Goal: Information Seeking & Learning: Learn about a topic

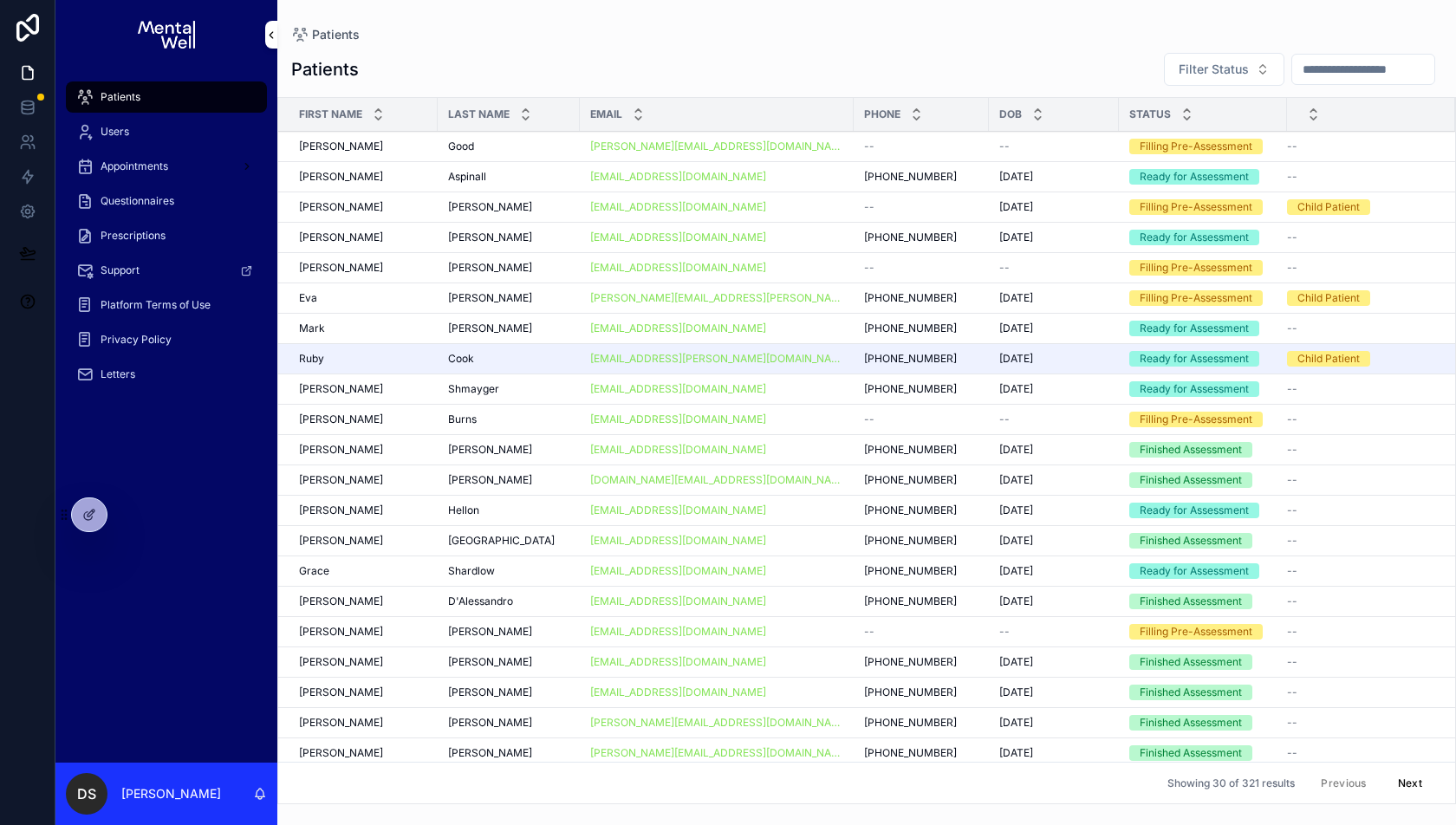
click at [1300, 69] on input "scrollable content" at bounding box center [1363, 69] width 142 height 25
type input "*******"
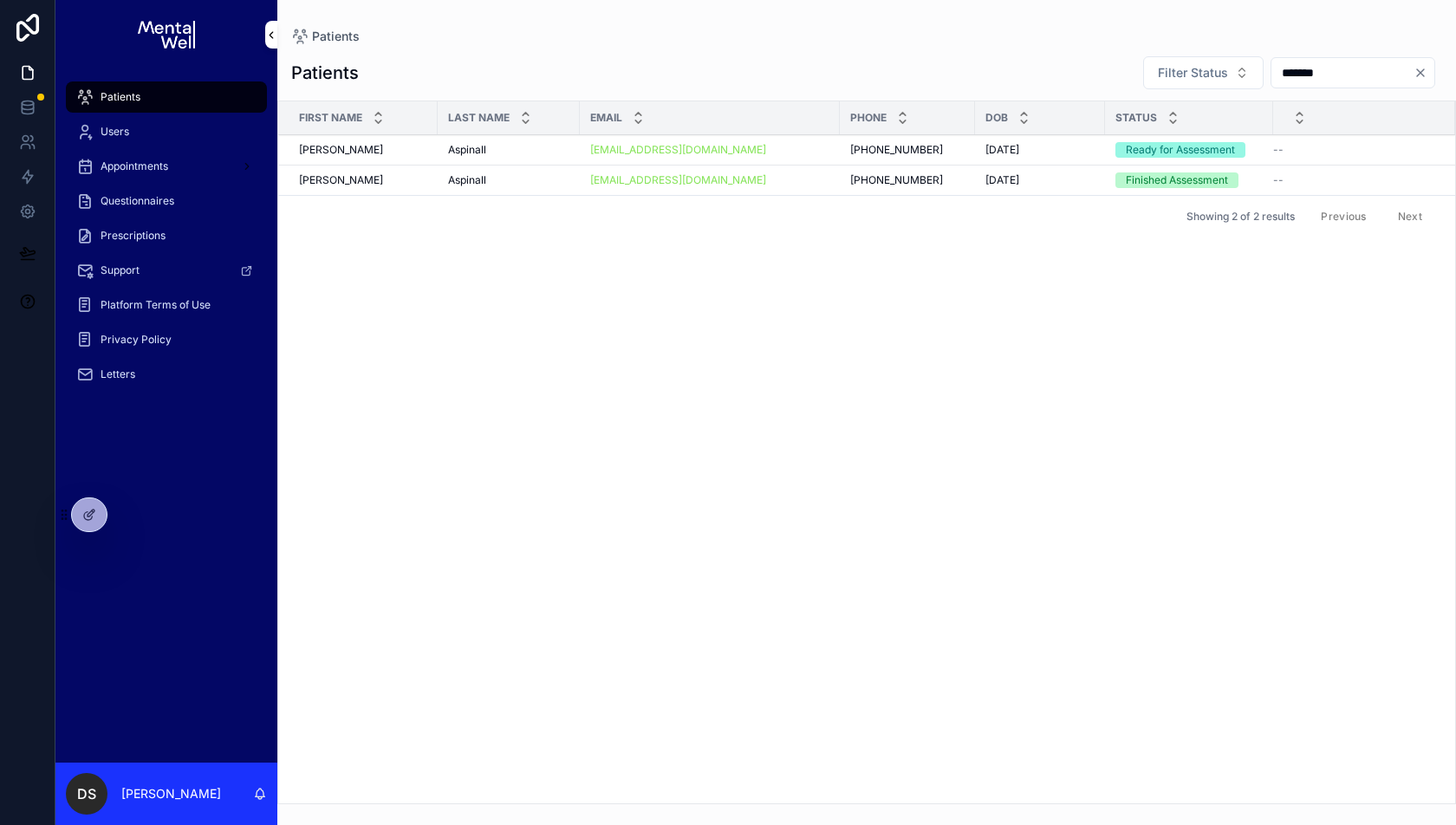
click at [368, 150] on div "[PERSON_NAME] [PERSON_NAME]" at bounding box center [363, 149] width 129 height 14
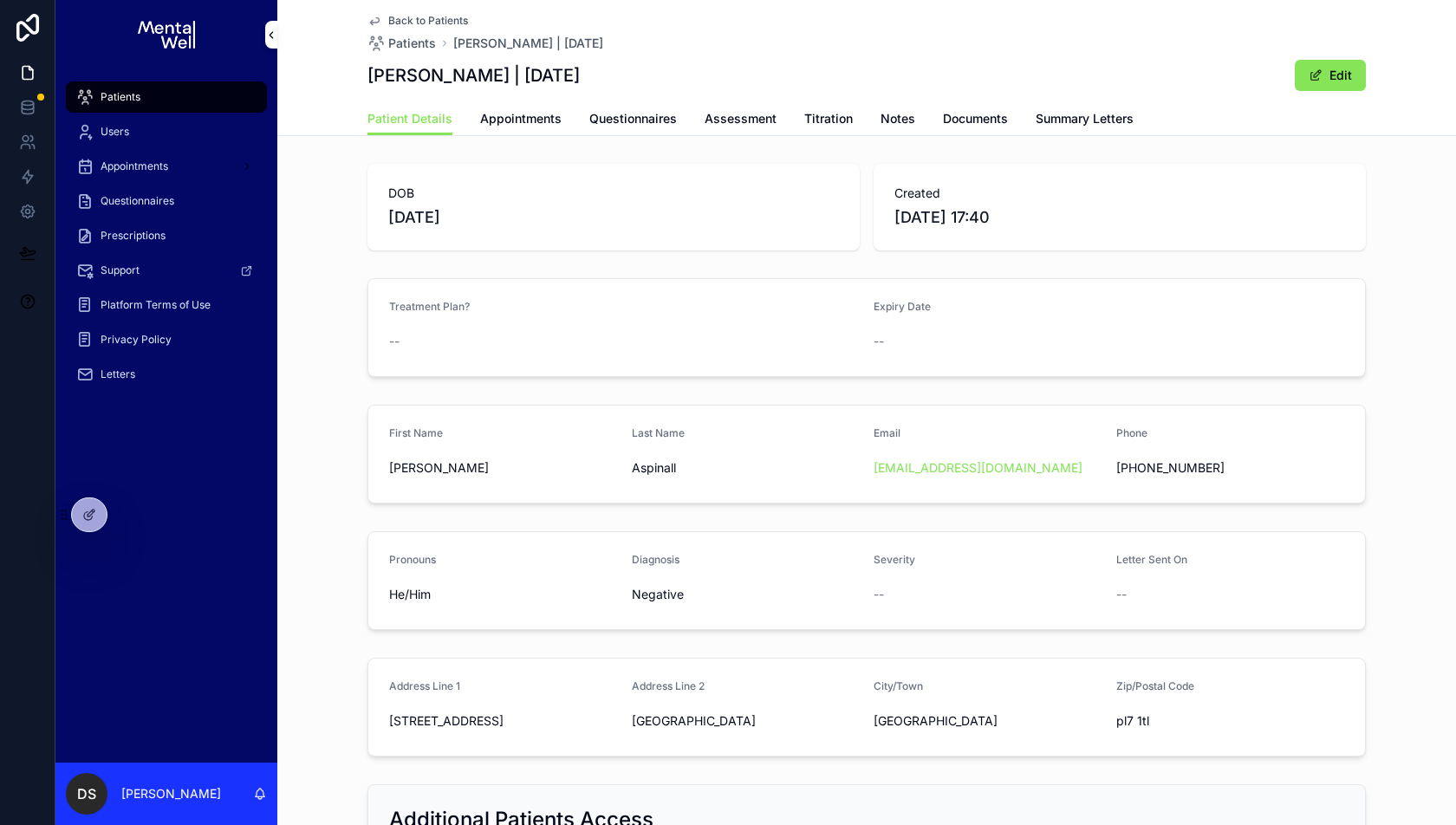
click at [640, 113] on span "Questionnaires" at bounding box center [633, 118] width 88 height 17
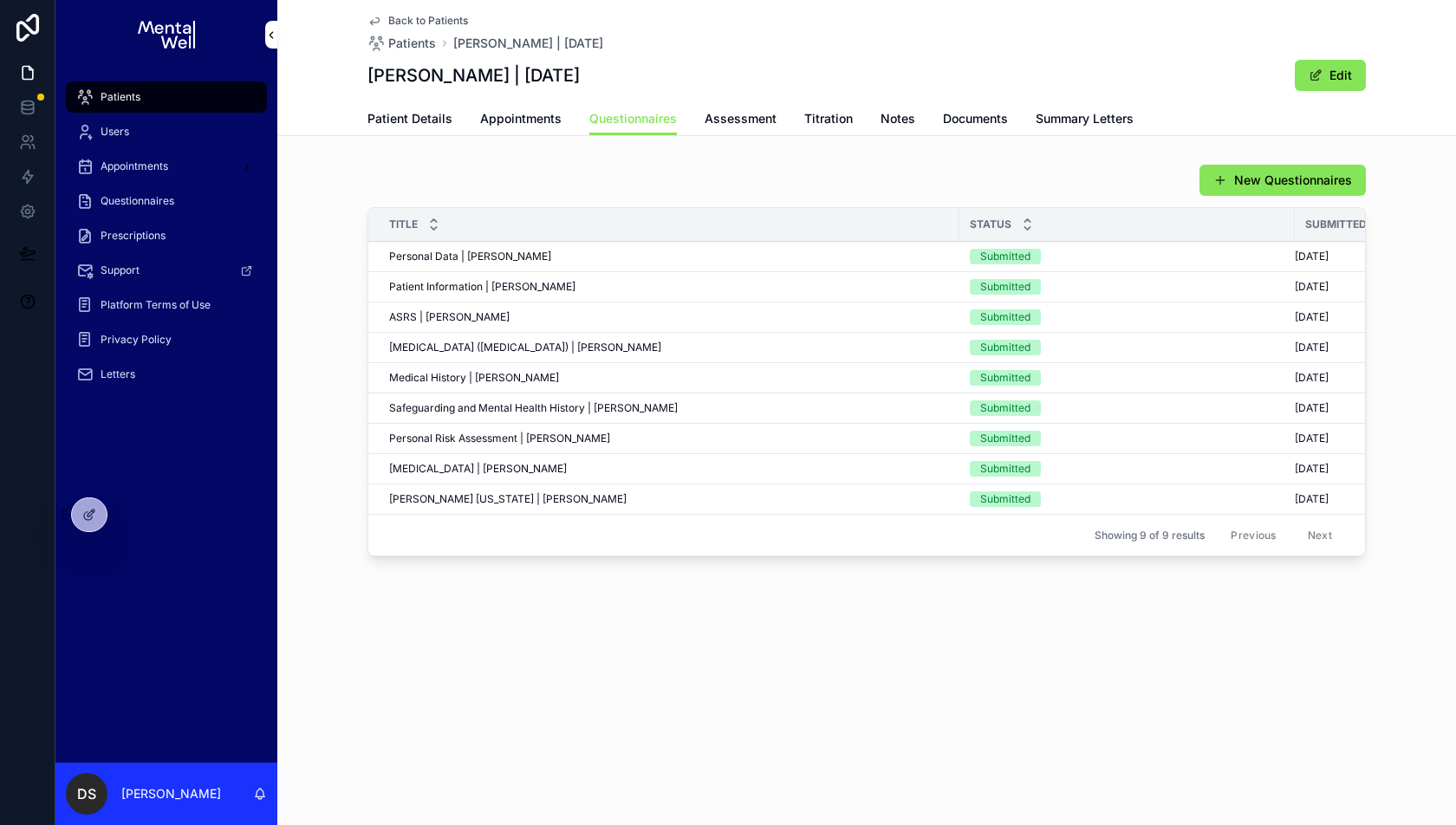
click at [424, 113] on span "Patient Details" at bounding box center [411, 118] width 85 height 17
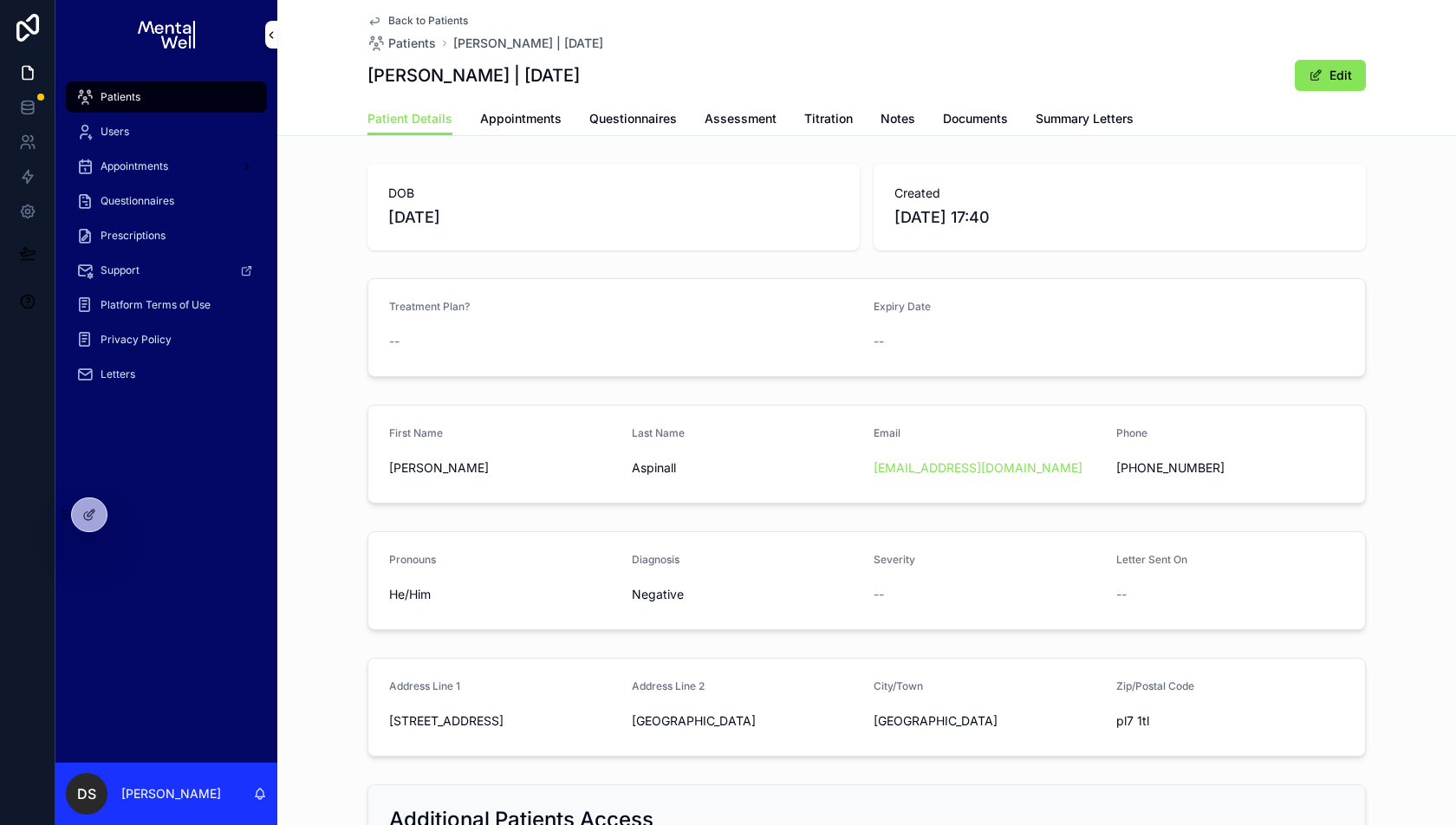
click at [431, 26] on span "Back to Patients" at bounding box center [428, 21] width 79 height 14
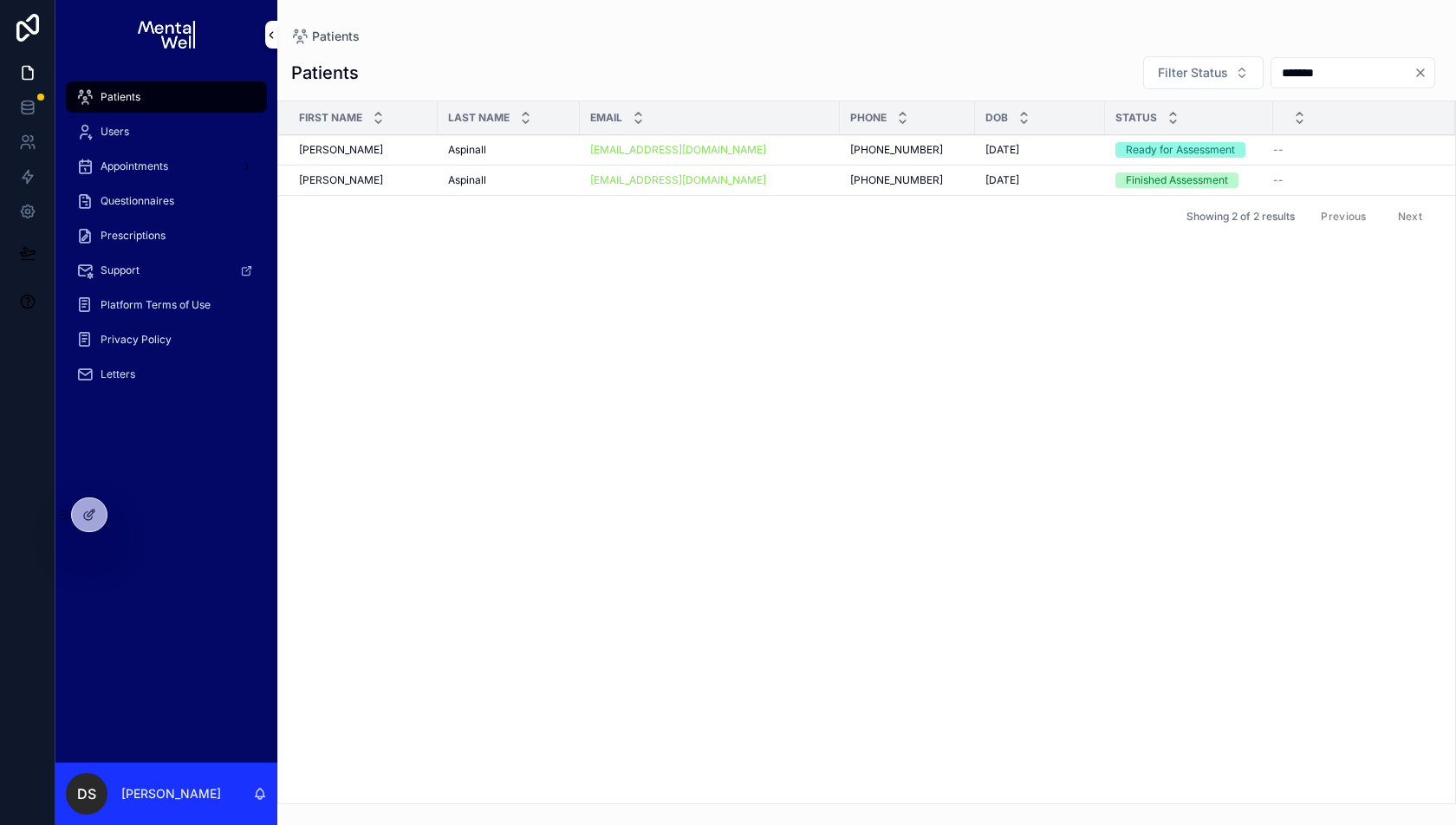
click at [411, 177] on div "[PERSON_NAME]" at bounding box center [363, 180] width 129 height 14
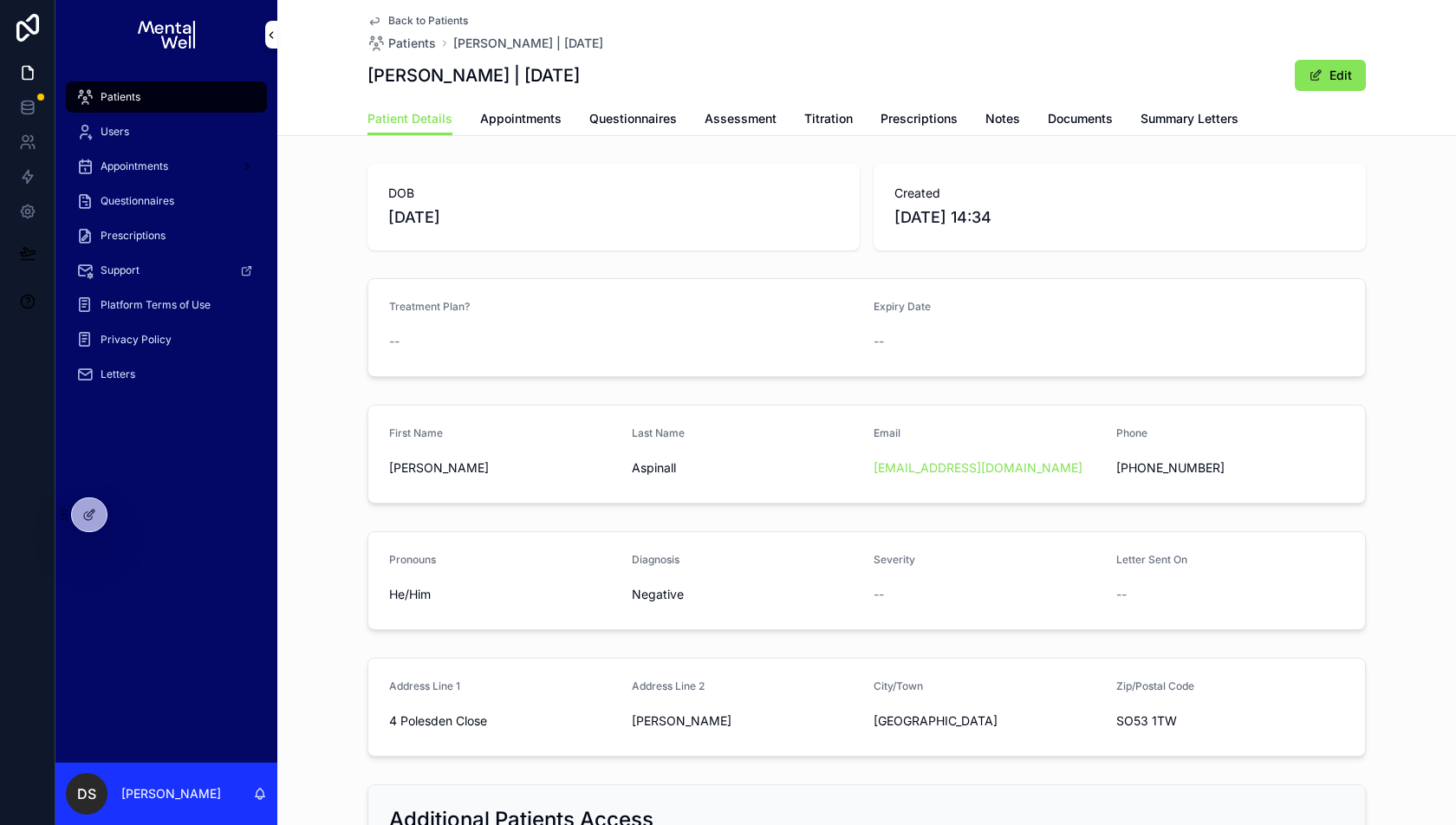
click at [637, 130] on link "Questionnaires" at bounding box center [633, 120] width 88 height 35
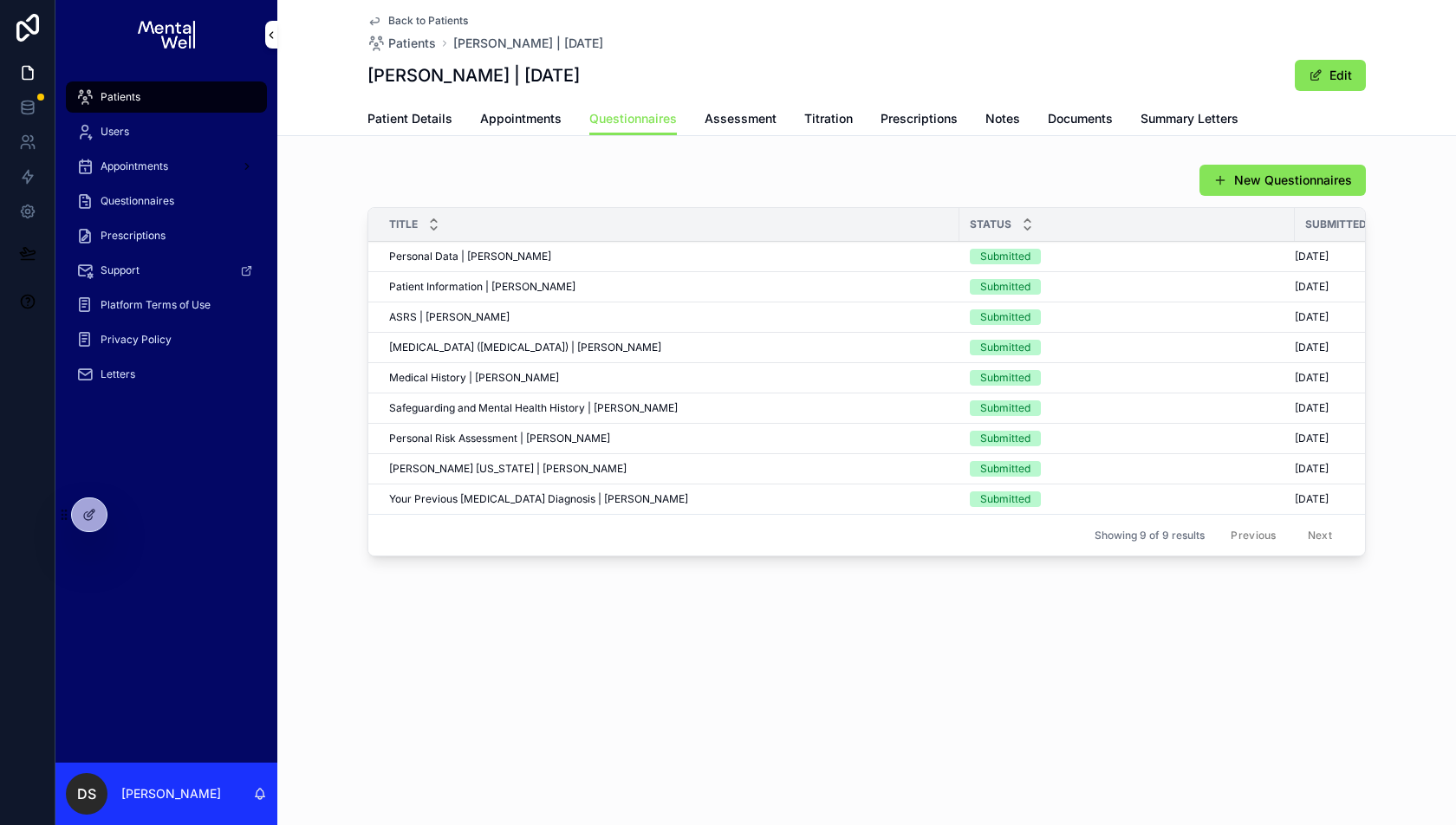
click at [435, 116] on span "Patient Details" at bounding box center [411, 118] width 85 height 17
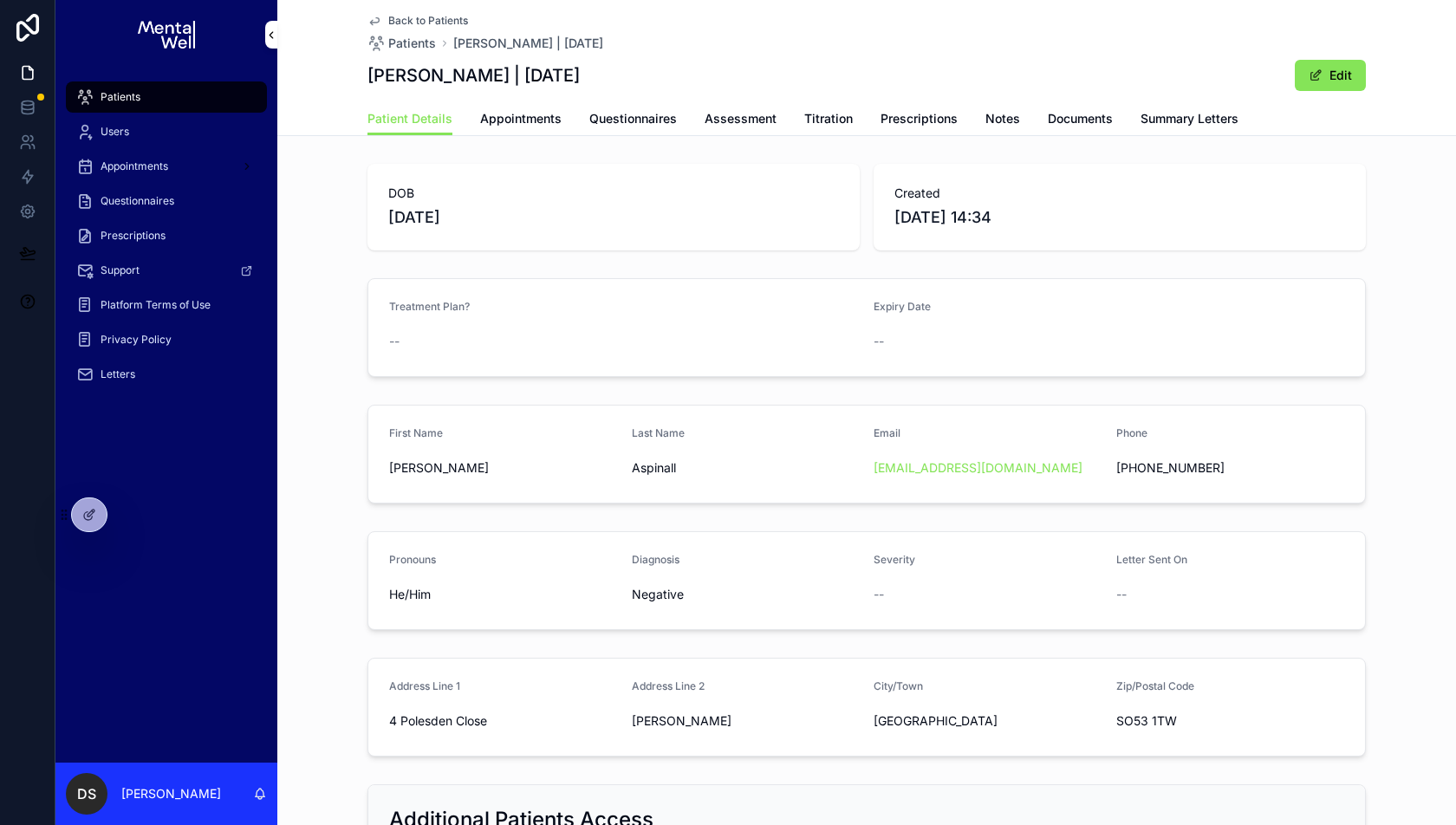
click at [430, 15] on span "Back to Patients" at bounding box center [428, 21] width 79 height 14
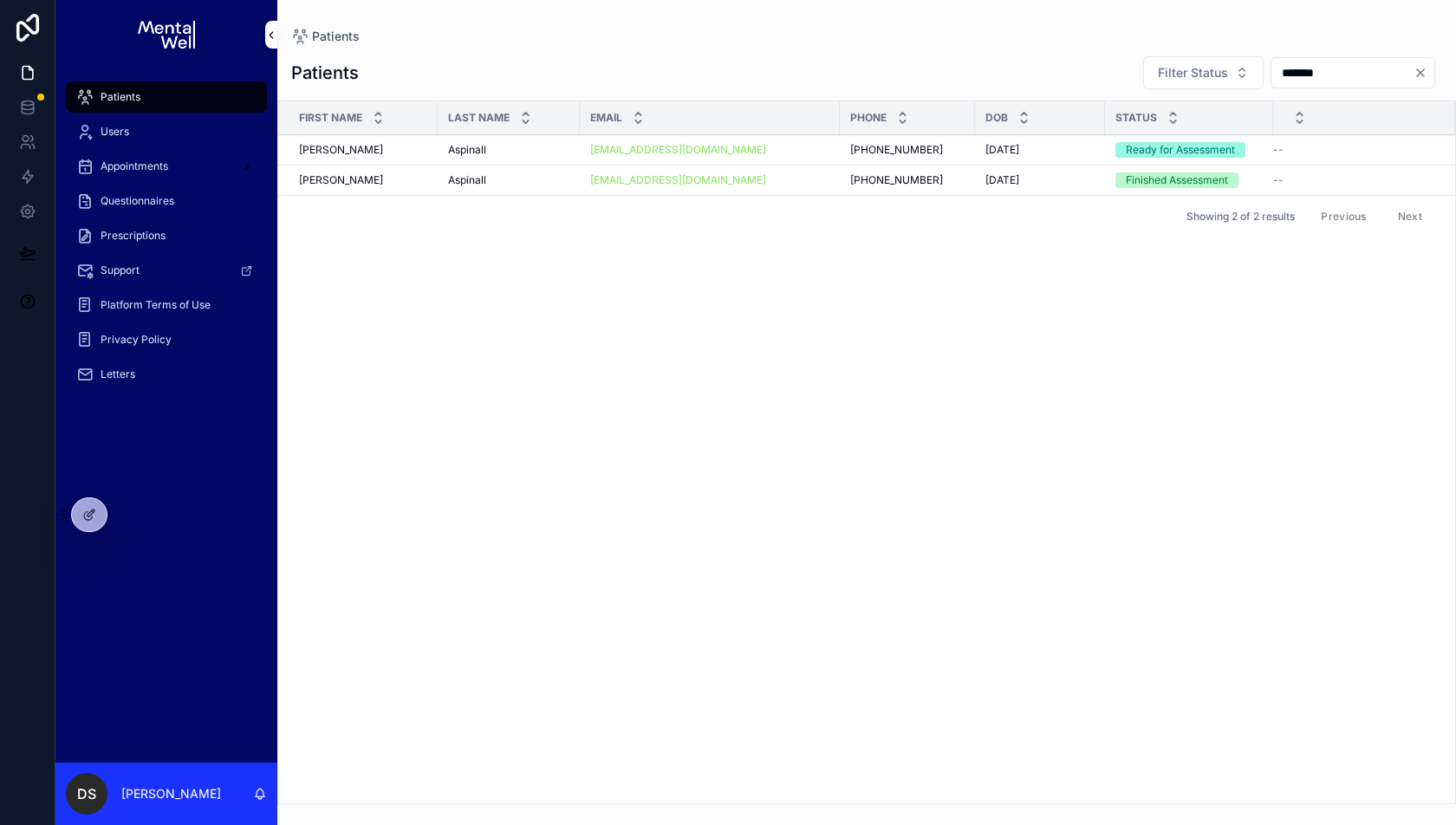
click at [398, 144] on div "[PERSON_NAME] [PERSON_NAME]" at bounding box center [363, 149] width 129 height 14
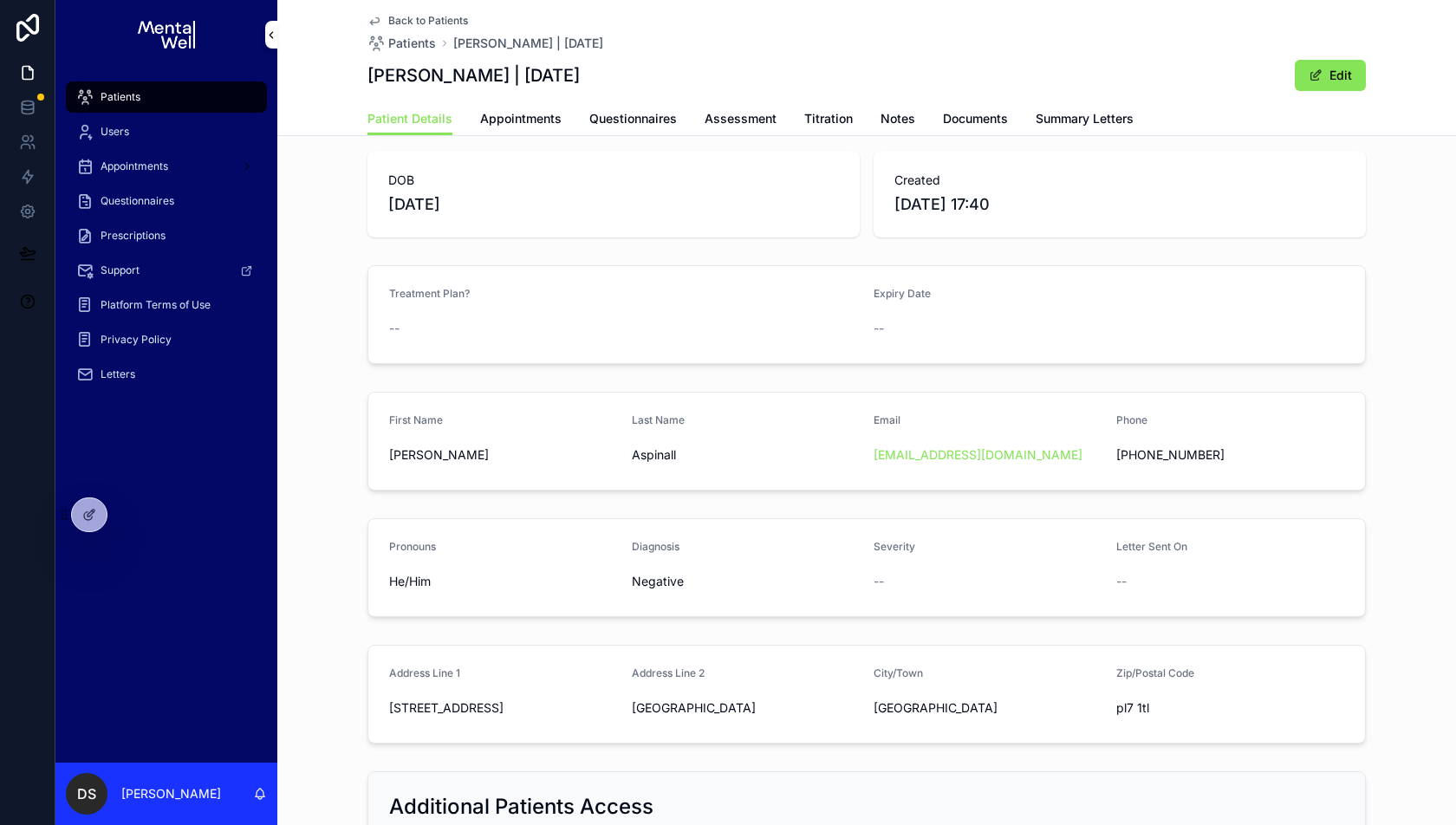
scroll to position [11, 0]
click at [432, 18] on span "Back to Patients" at bounding box center [428, 21] width 79 height 14
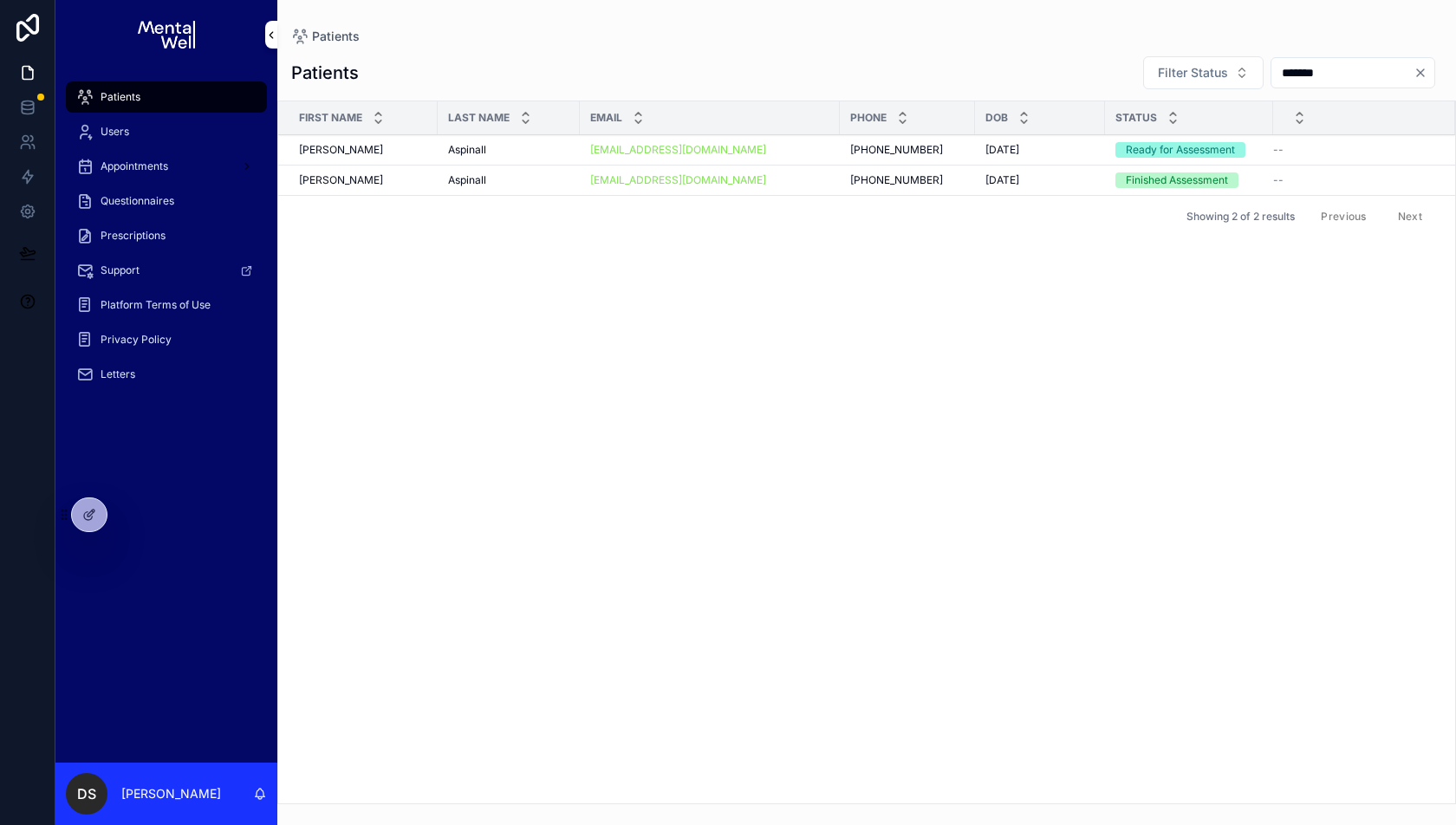
click at [402, 185] on td "[PERSON_NAME]" at bounding box center [358, 181] width 160 height 30
click at [400, 173] on div "[PERSON_NAME]" at bounding box center [363, 180] width 129 height 14
click at [403, 152] on div "[PERSON_NAME] [PERSON_NAME]" at bounding box center [363, 149] width 129 height 14
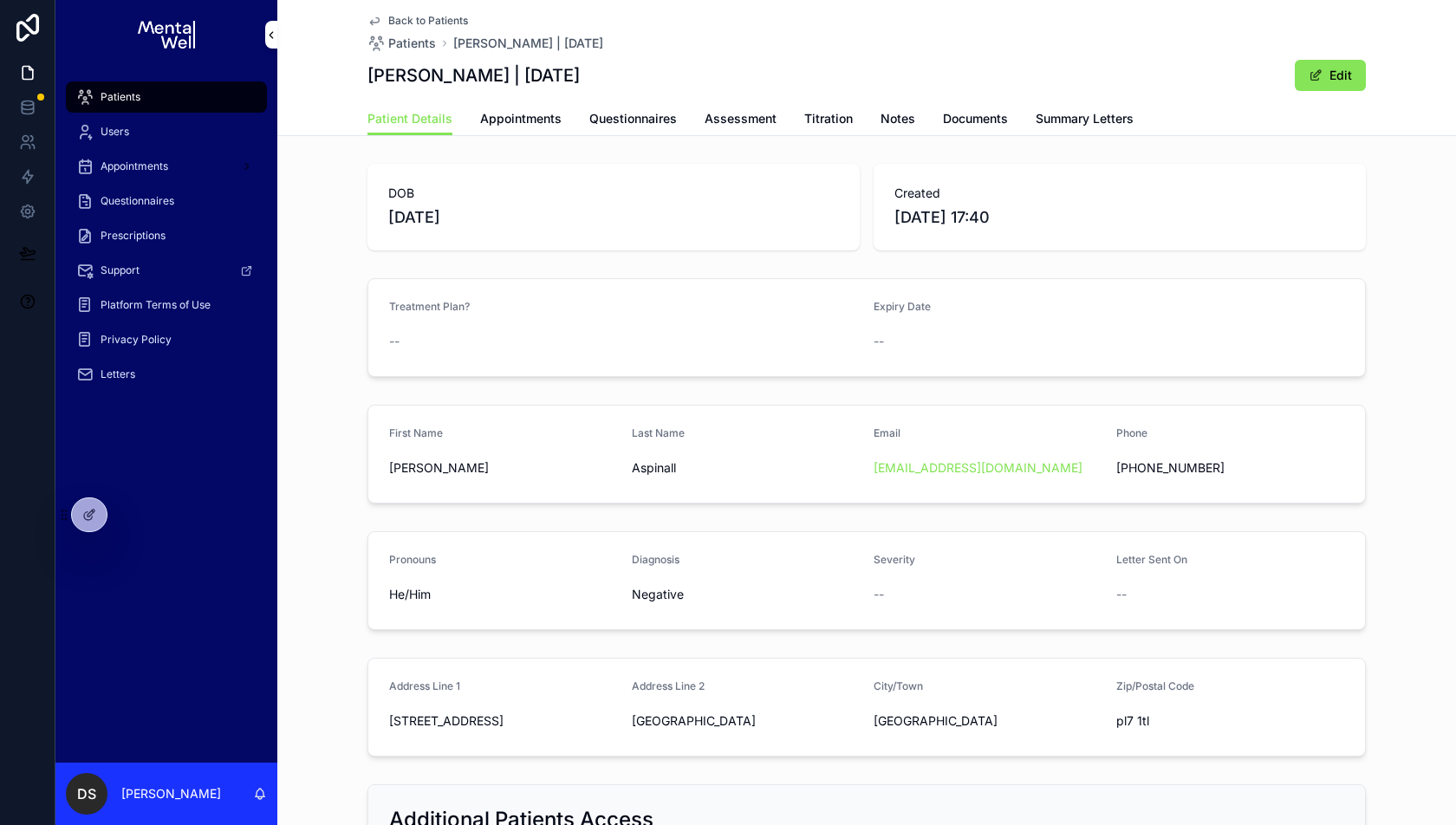
click at [649, 128] on link "Questionnaires" at bounding box center [633, 120] width 88 height 35
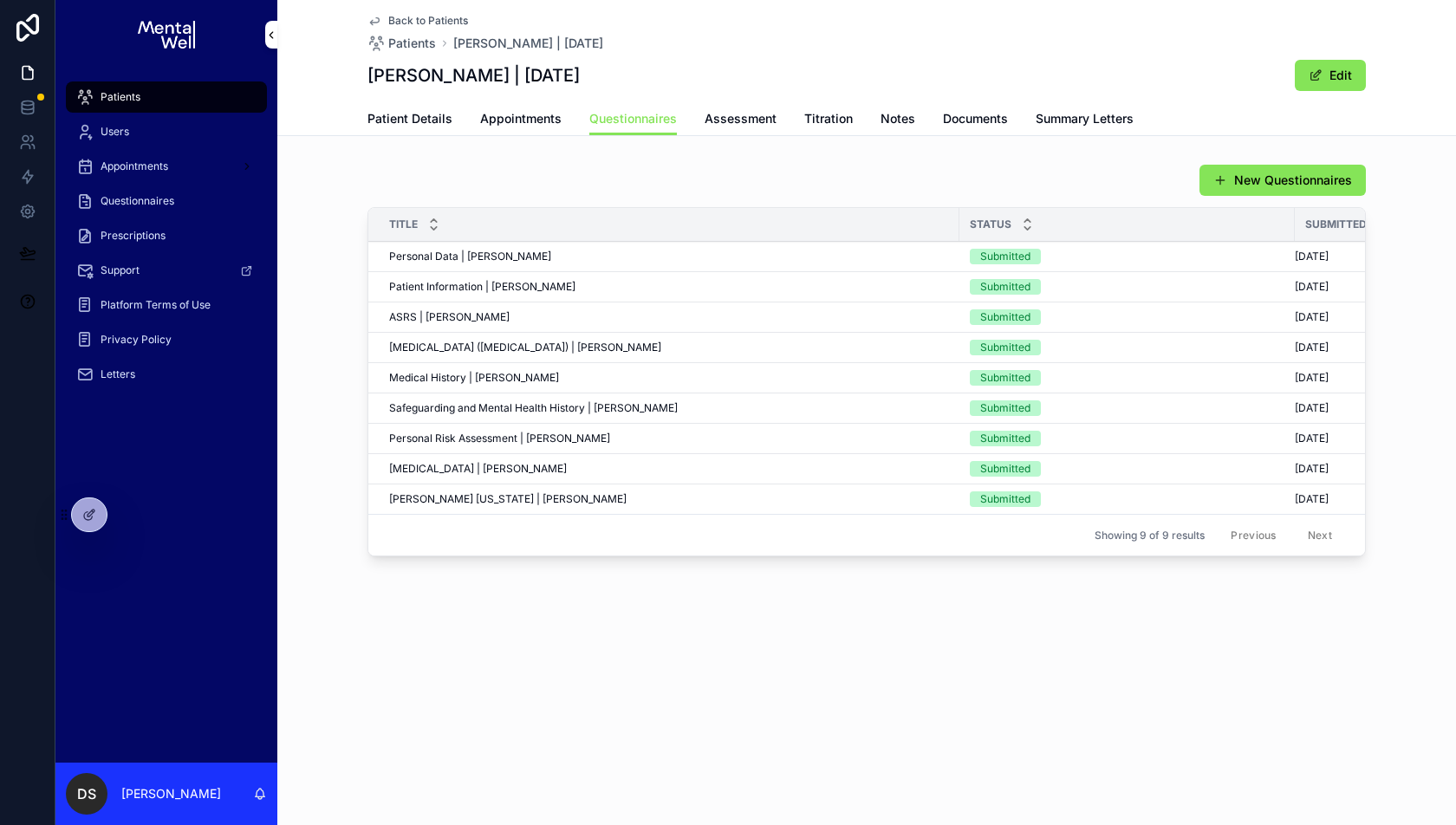
click at [758, 118] on span "Assessment" at bounding box center [741, 118] width 72 height 17
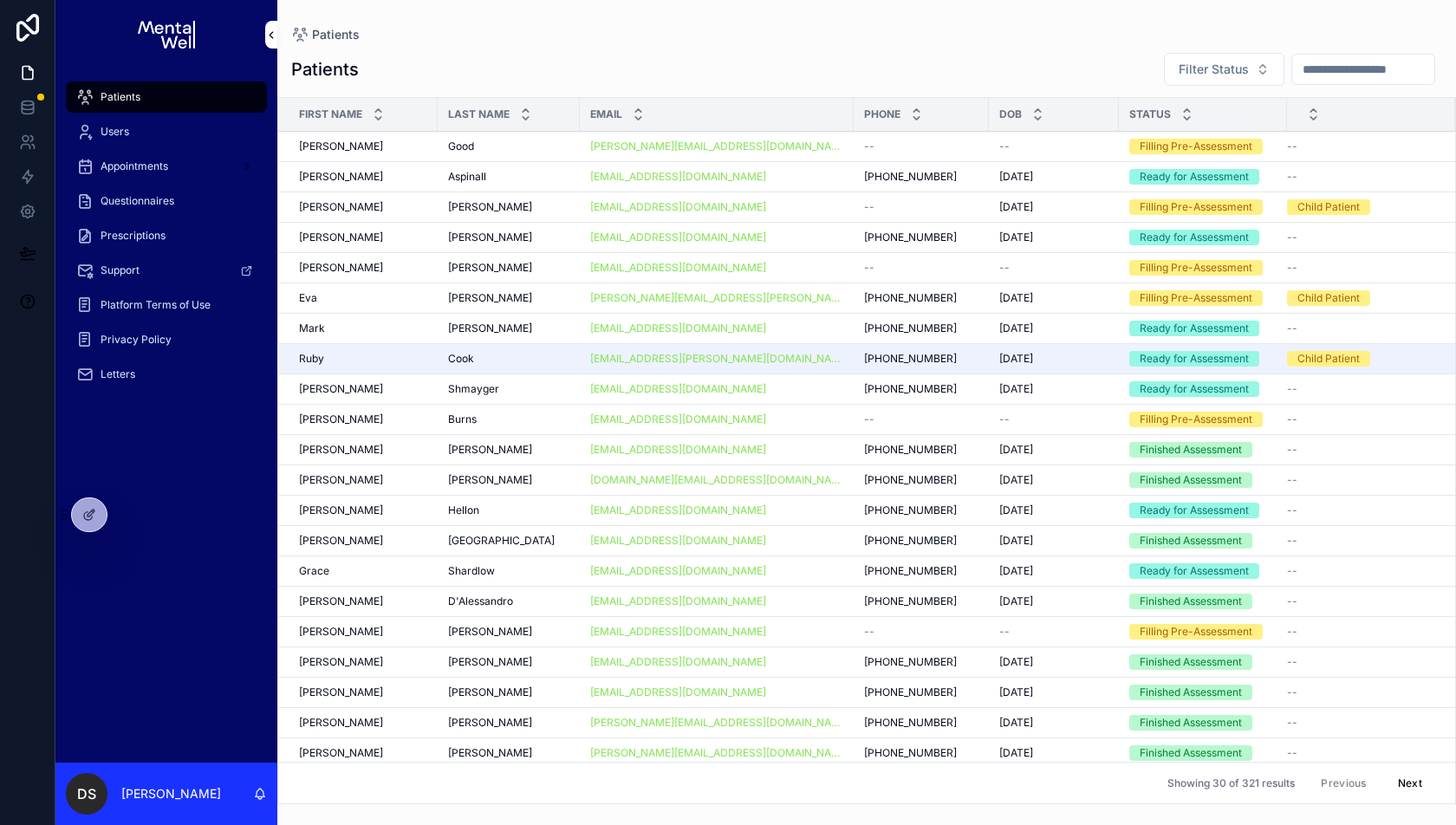
click at [1311, 64] on input "scrollable content" at bounding box center [1363, 69] width 142 height 25
type input "***"
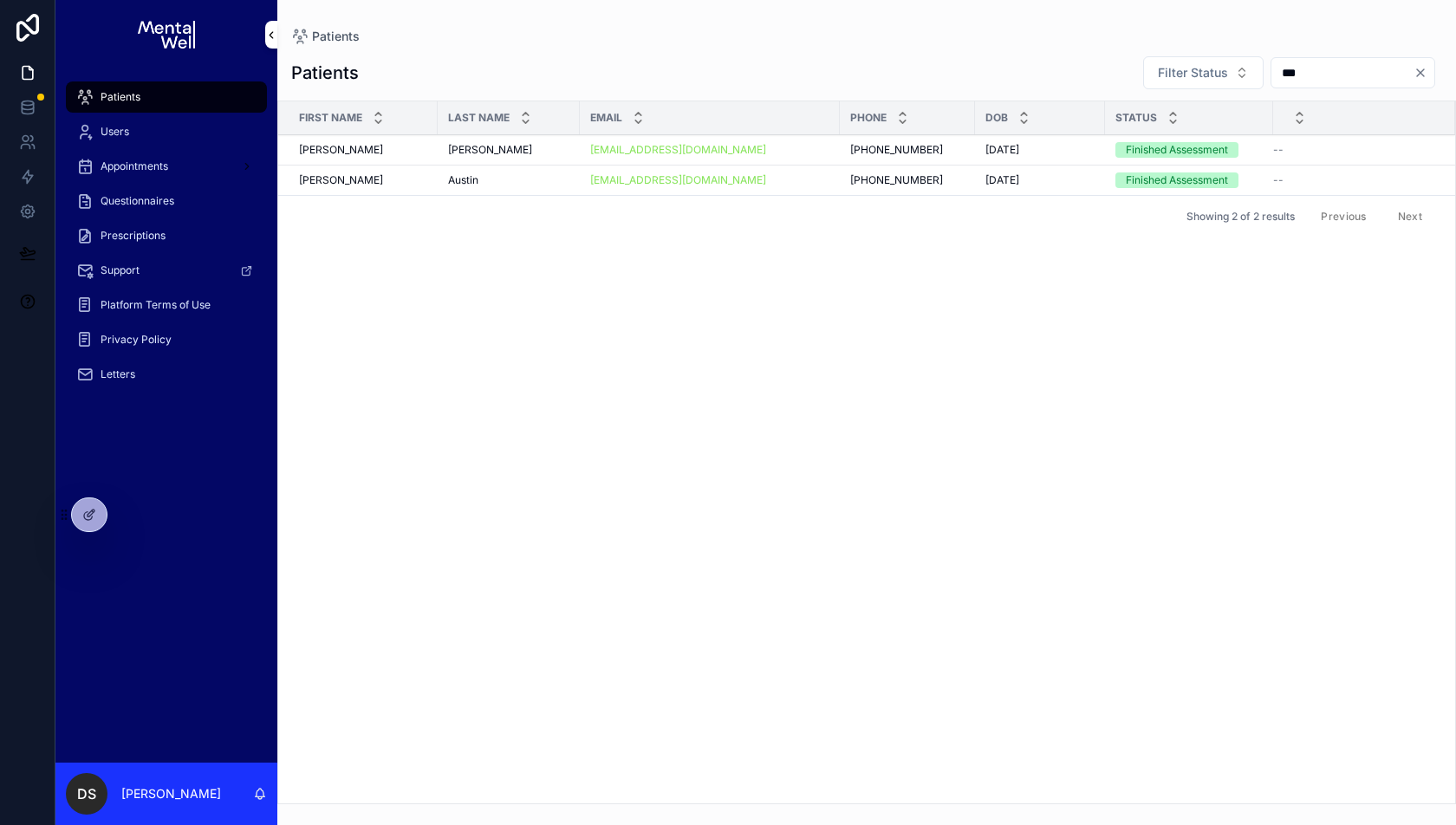
click at [371, 146] on div "Elizabeth Elizabeth" at bounding box center [363, 149] width 129 height 14
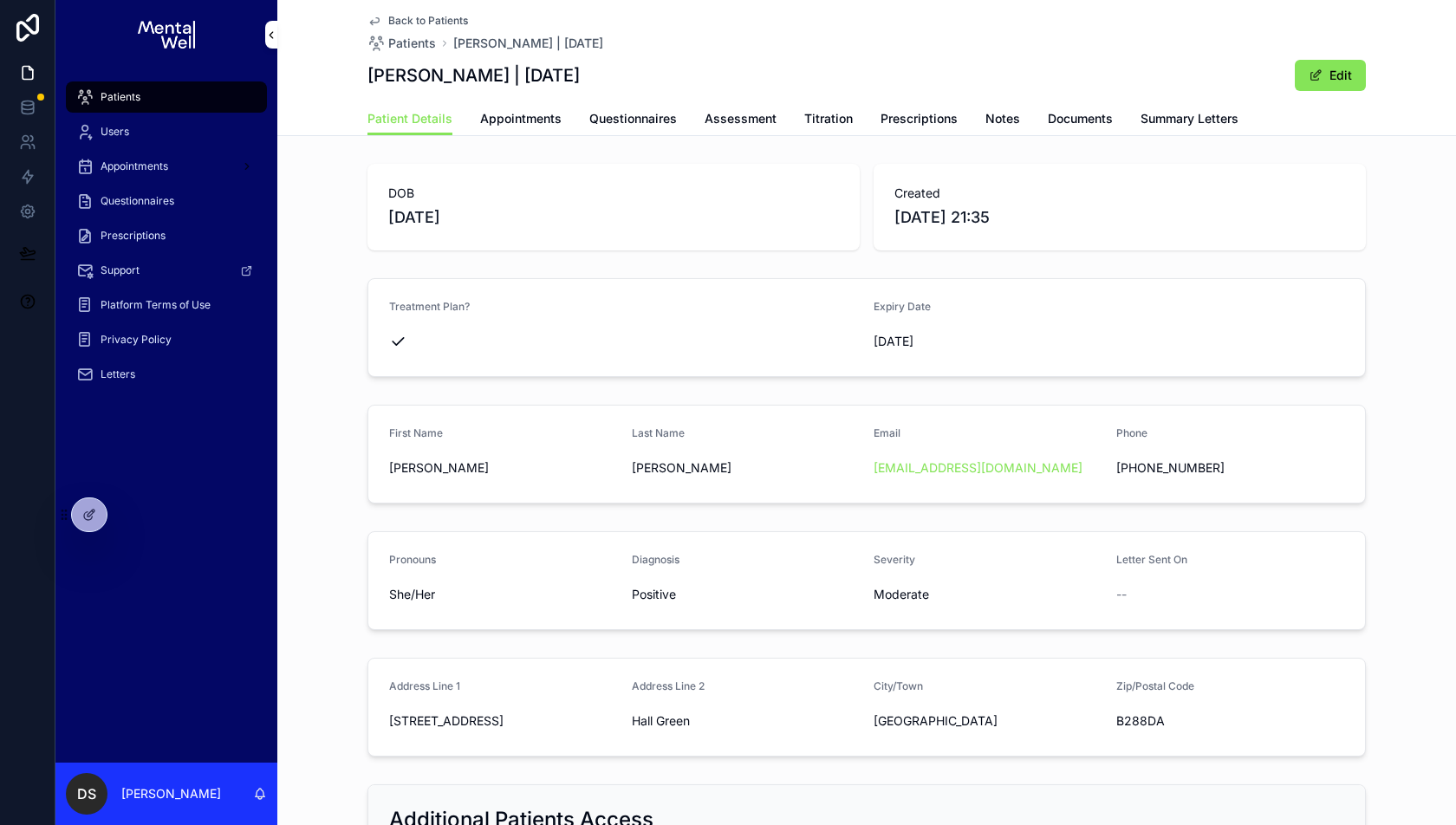
click at [539, 119] on span "Appointments" at bounding box center [521, 118] width 81 height 17
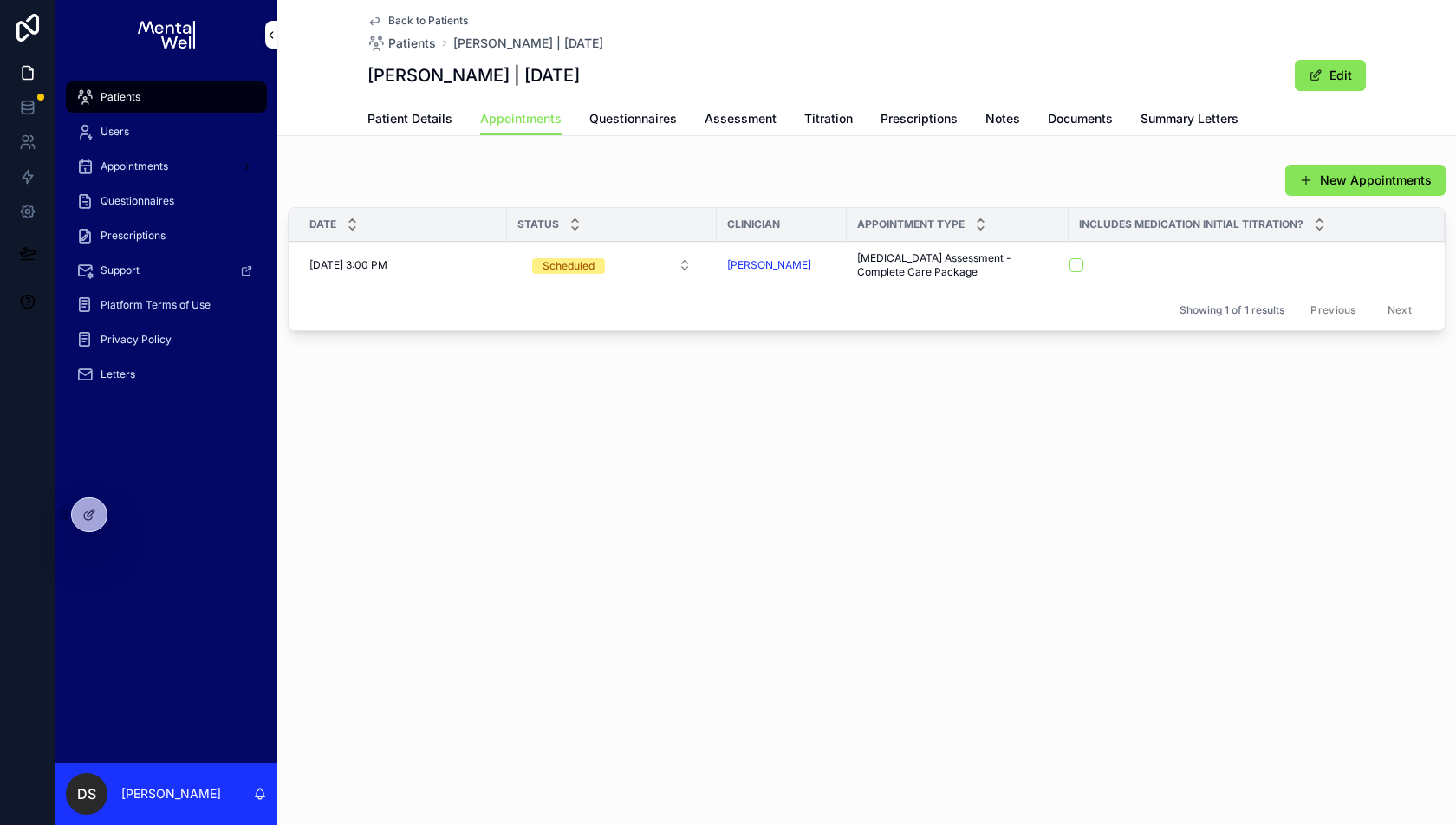
click at [735, 133] on link "Assessment" at bounding box center [741, 120] width 72 height 35
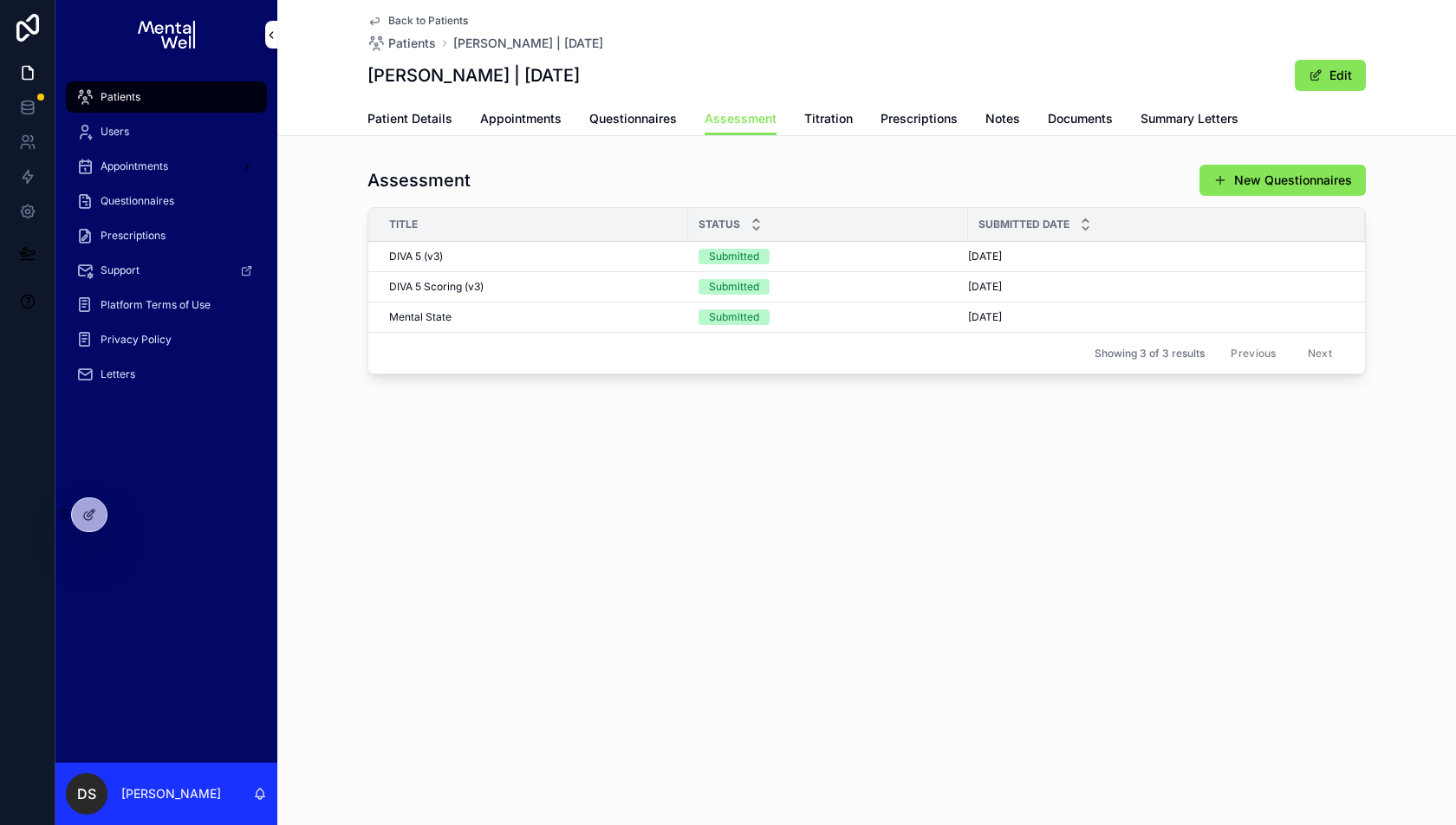
click at [440, 119] on span "Patient Details" at bounding box center [411, 118] width 85 height 17
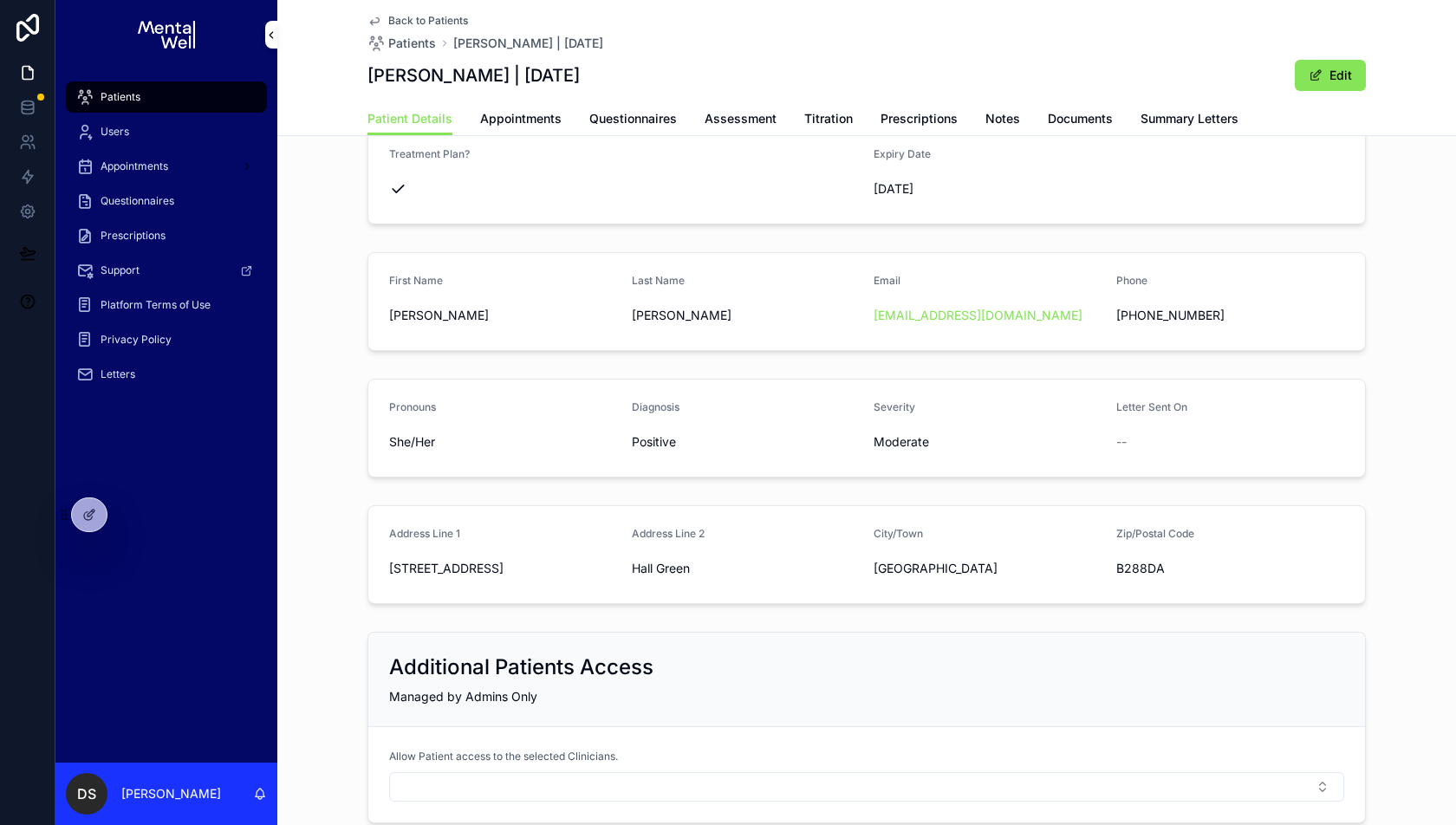
scroll to position [263, 0]
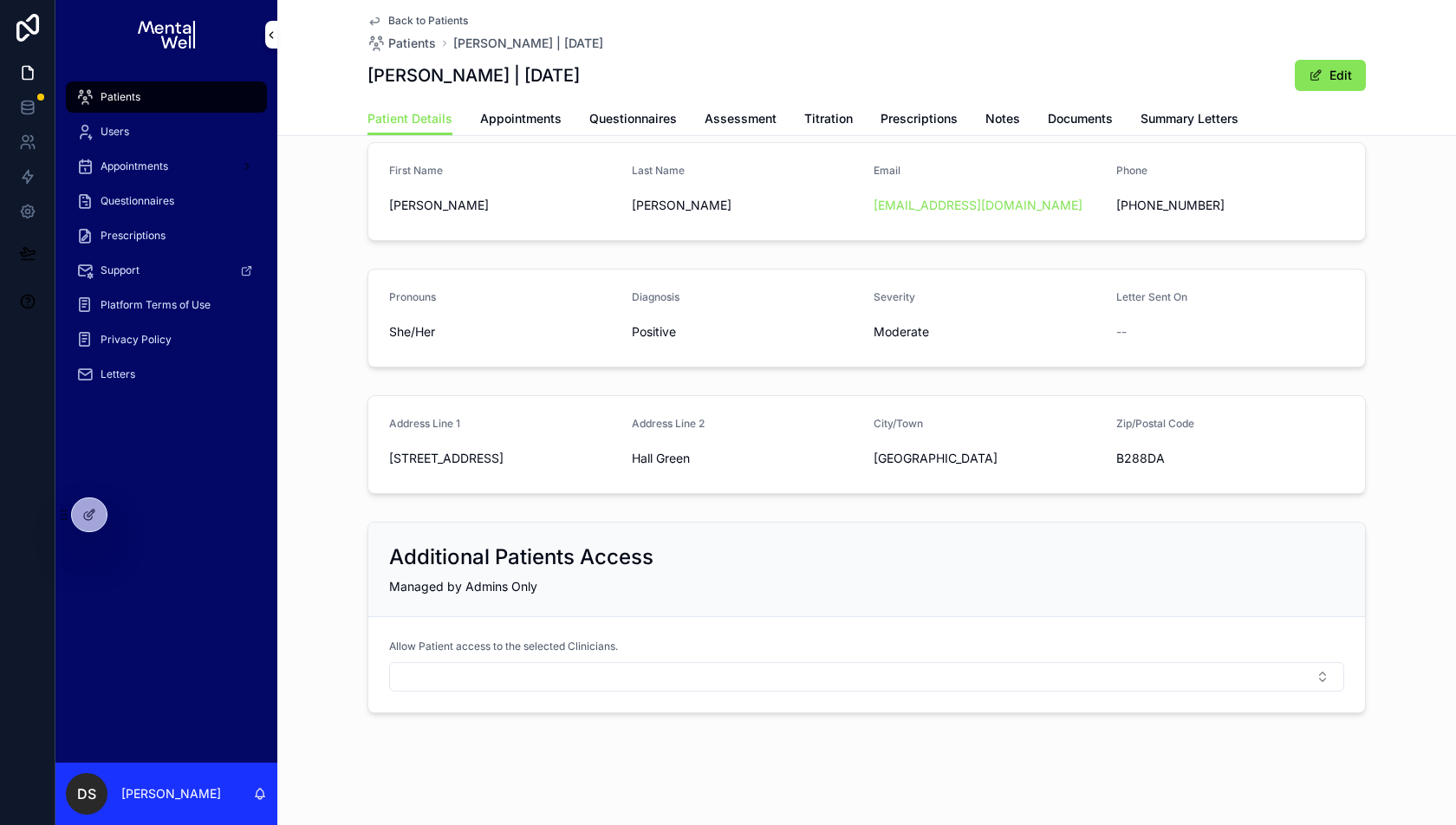
click at [543, 119] on span "Appointments" at bounding box center [521, 118] width 81 height 17
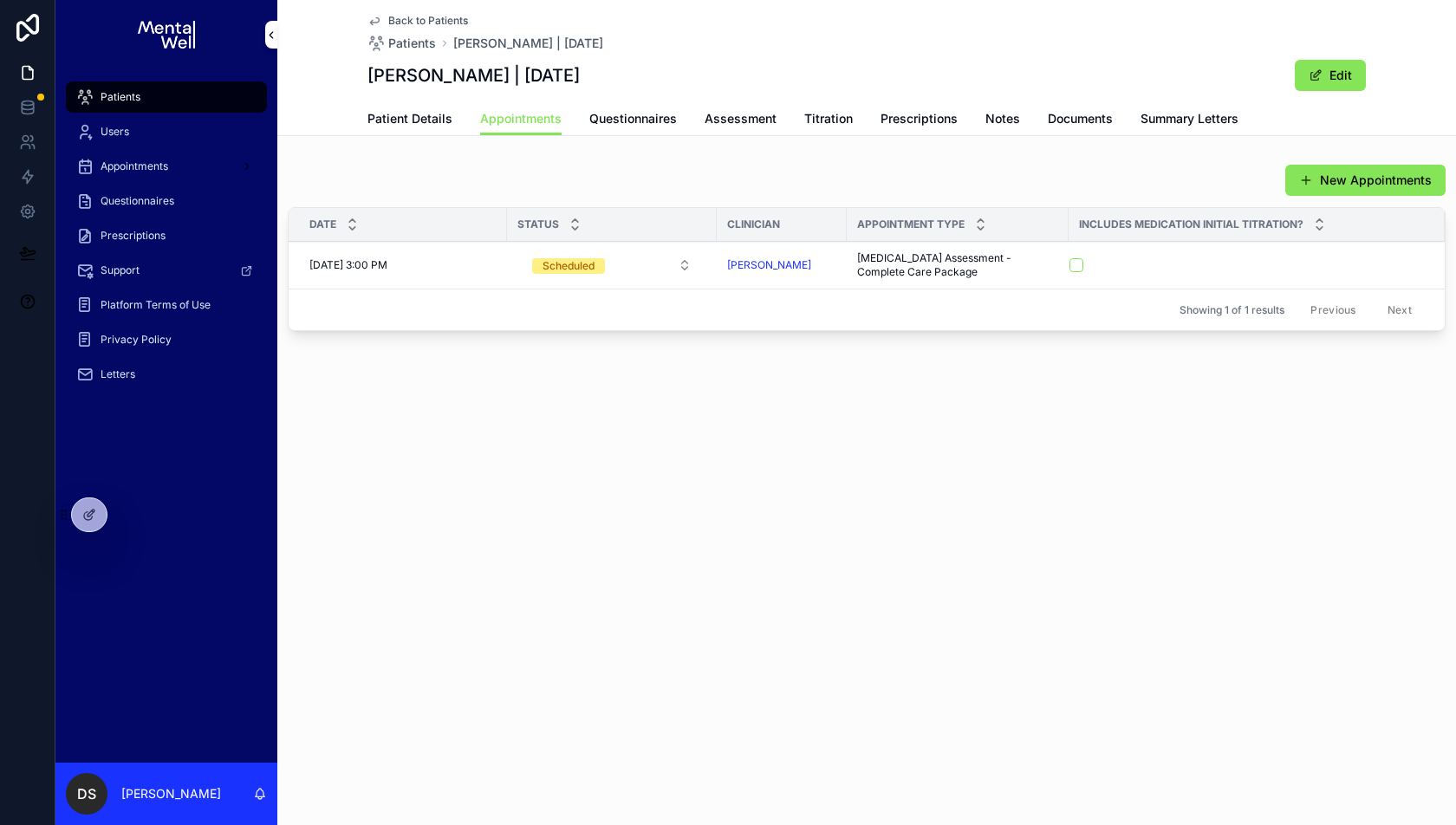
click at [673, 119] on span "Questionnaires" at bounding box center [633, 118] width 88 height 17
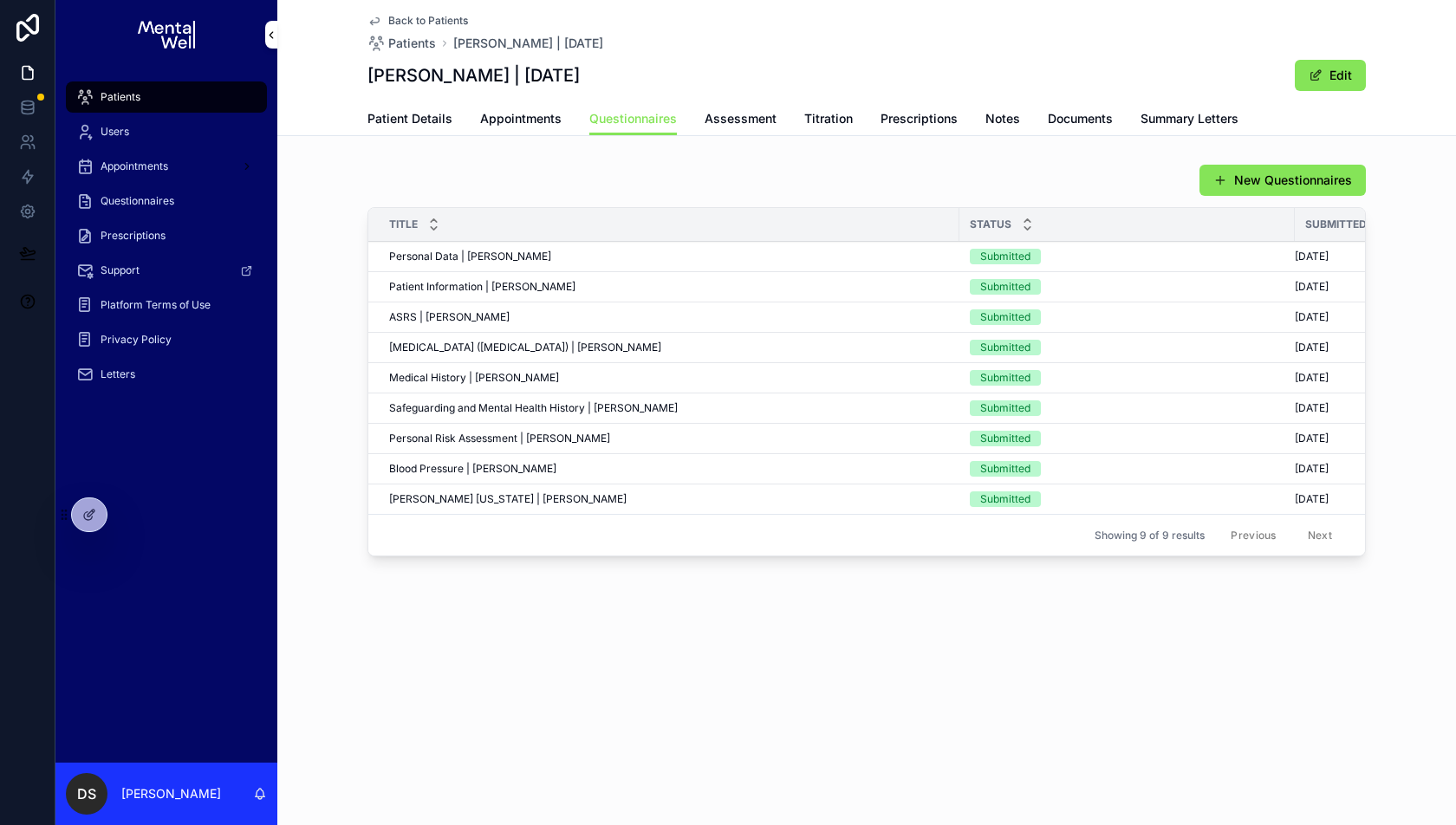
click at [729, 127] on span "Assessment" at bounding box center [741, 118] width 72 height 17
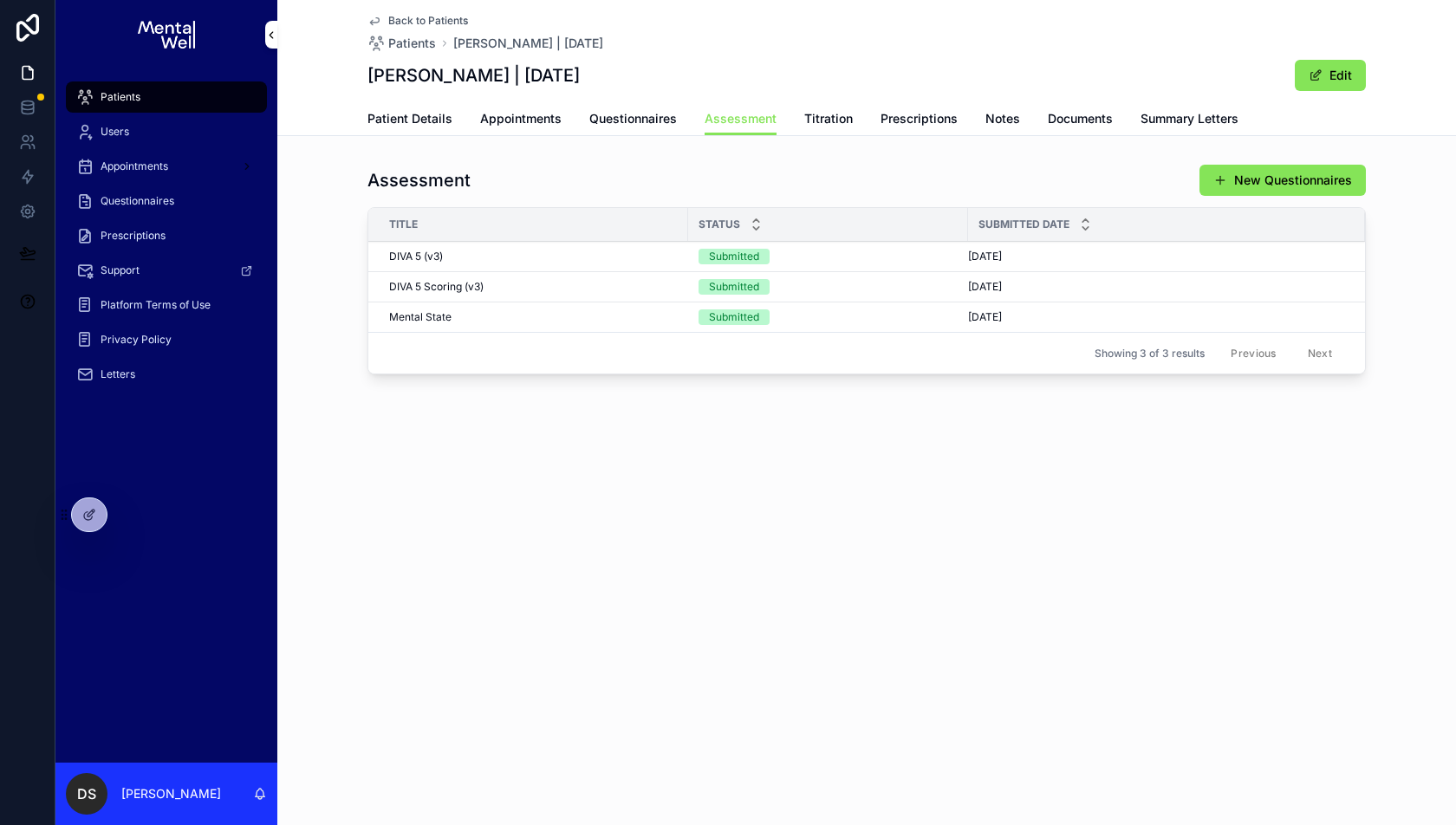
click at [925, 110] on span "Prescriptions" at bounding box center [920, 118] width 78 height 17
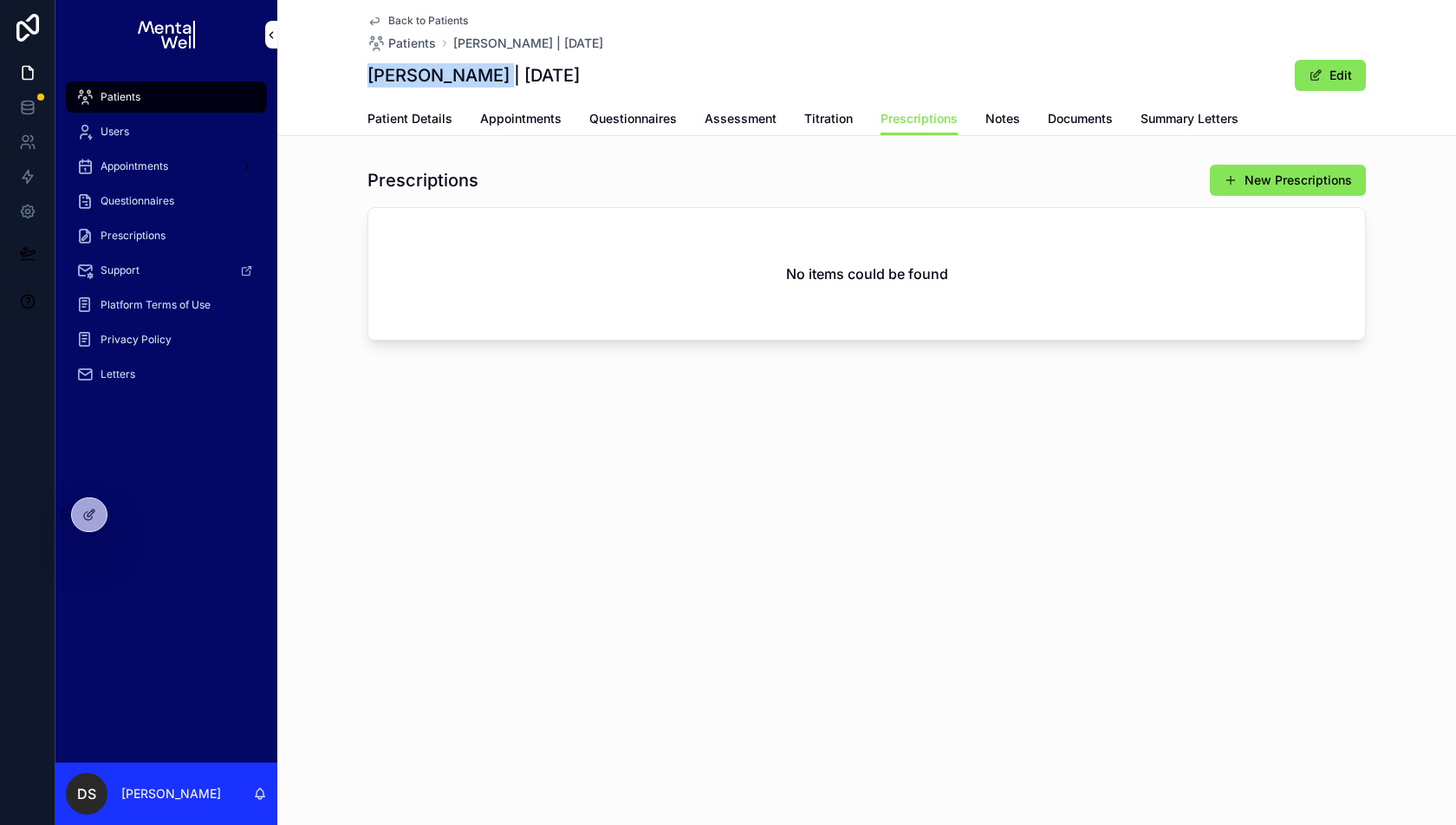
drag, startPoint x: 355, startPoint y: 70, endPoint x: 487, endPoint y: 70, distance: 132.0
click at [487, 70] on div "Back to Patients Patients Elizabeth Boyd | 20/12/1973 Elizabeth Boyd | 20/12/19…" at bounding box center [867, 68] width 1179 height 136
copy h1 "Elizabeth Boyd"
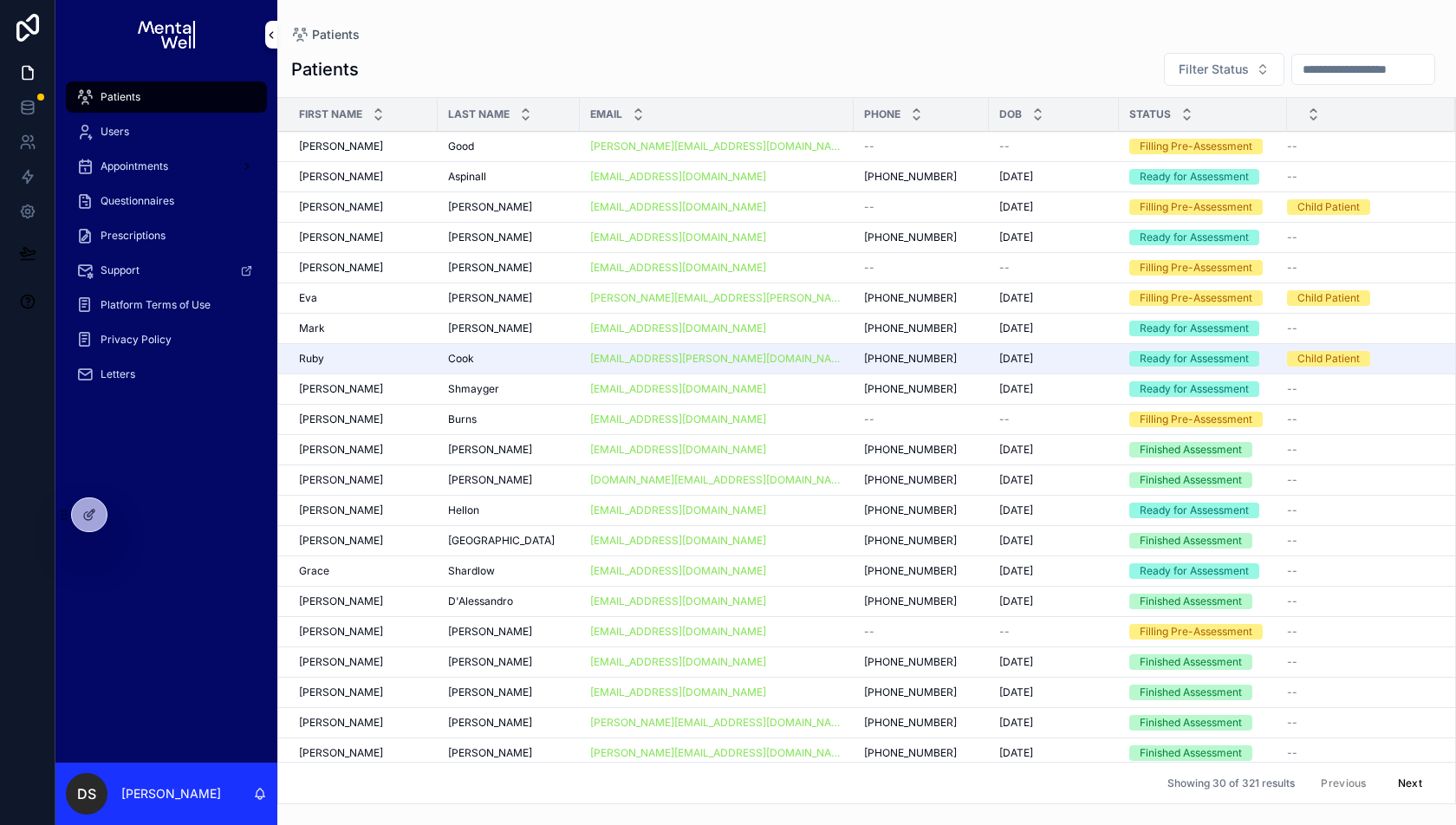
click at [408, 142] on div "Jason Jason" at bounding box center [363, 147] width 129 height 14
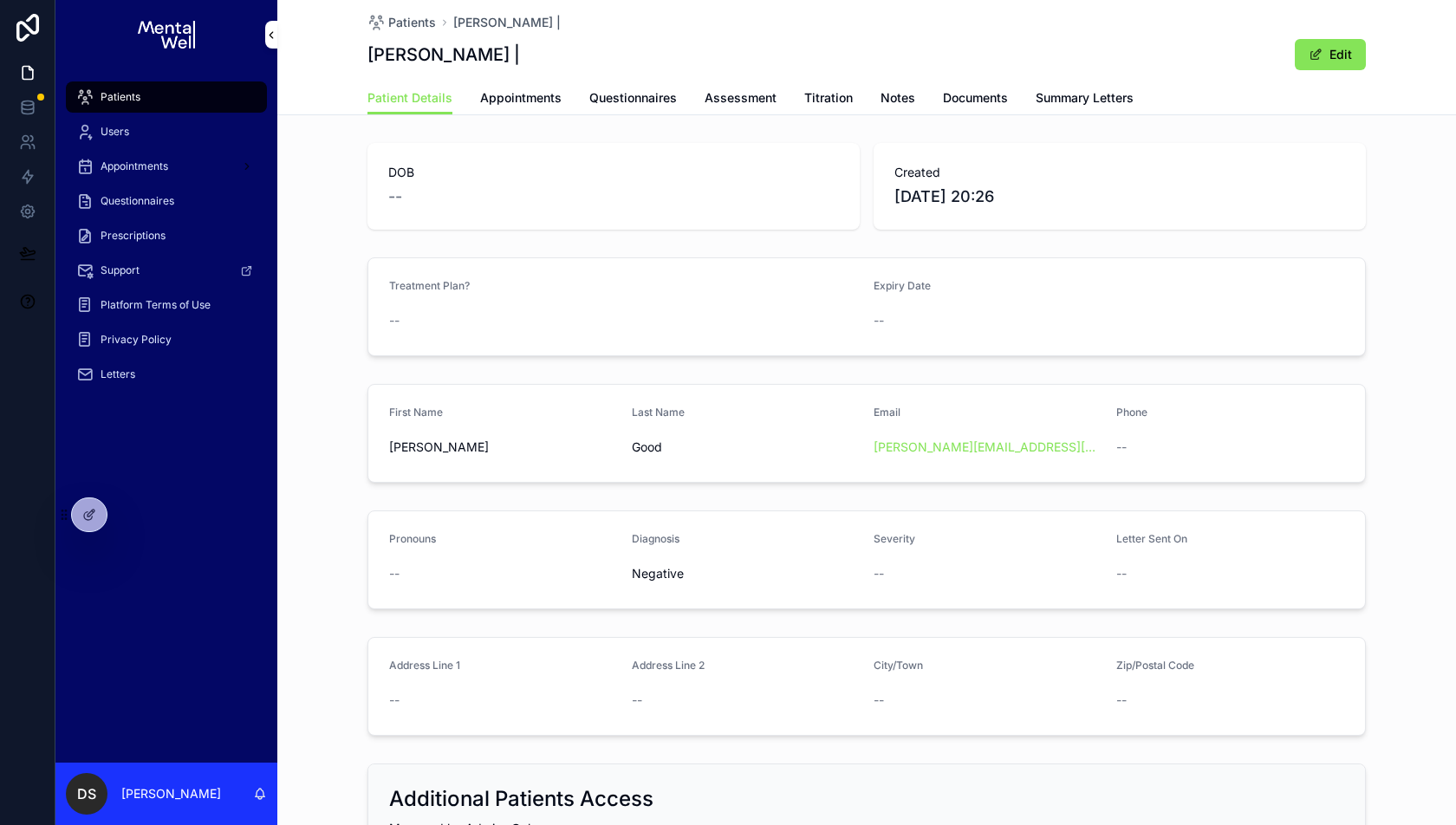
click at [599, 93] on span "Questionnaires" at bounding box center [633, 97] width 88 height 17
